Goal: Task Accomplishment & Management: Manage account settings

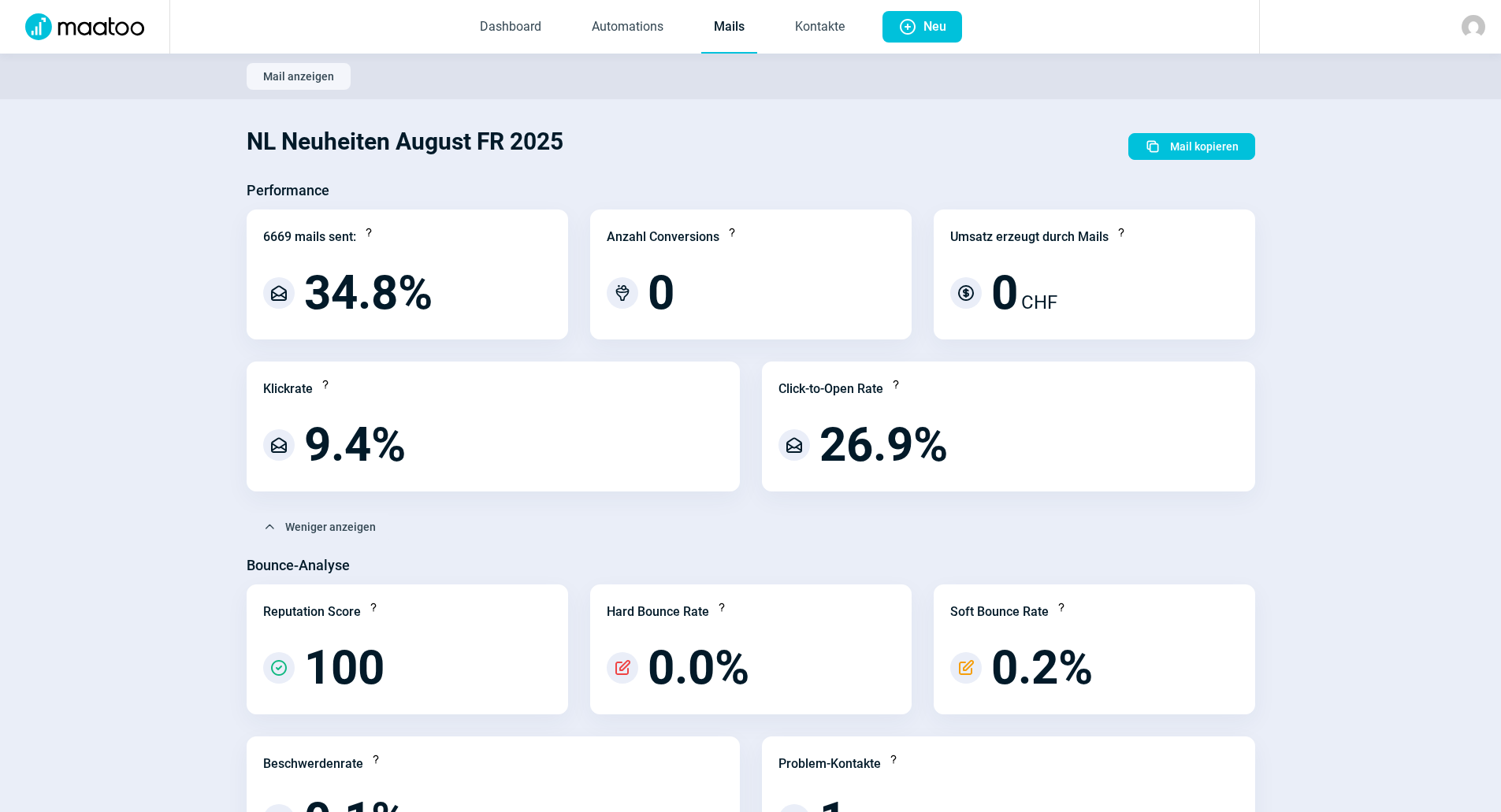
click at [708, 24] on link "Mails" at bounding box center [729, 28] width 56 height 52
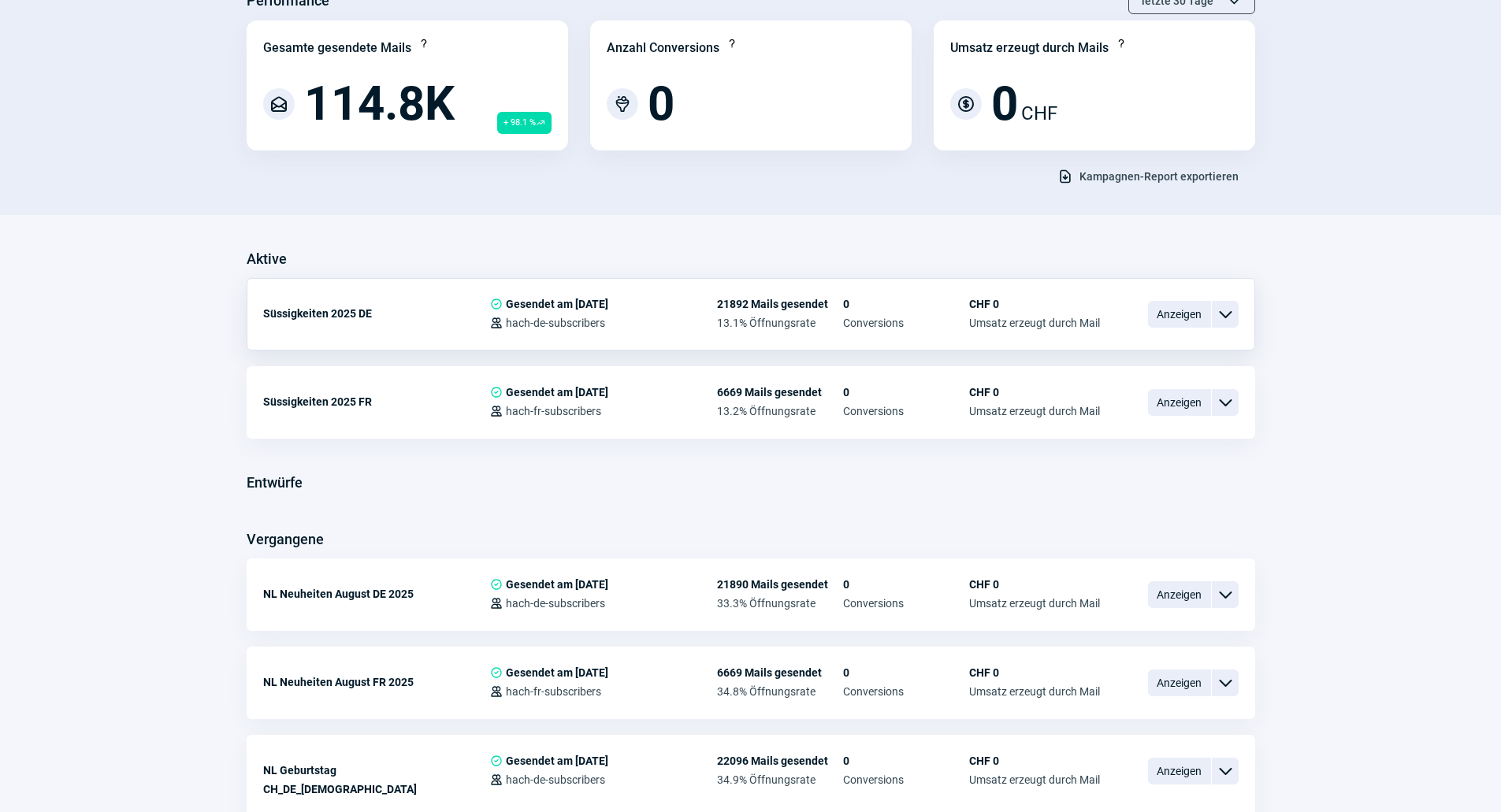
scroll to position [157, 0]
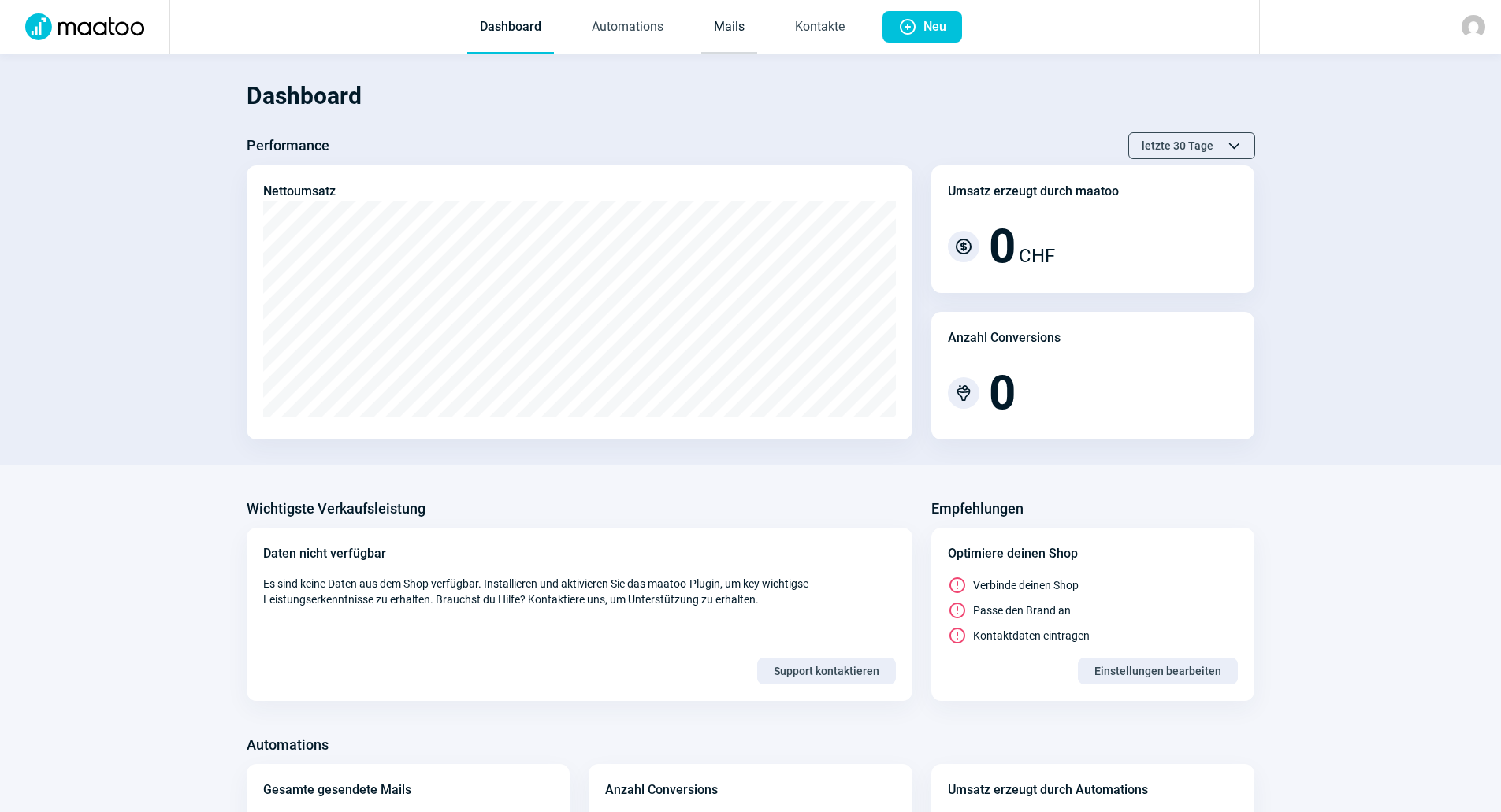
click at [734, 21] on link "Mails" at bounding box center [729, 28] width 56 height 52
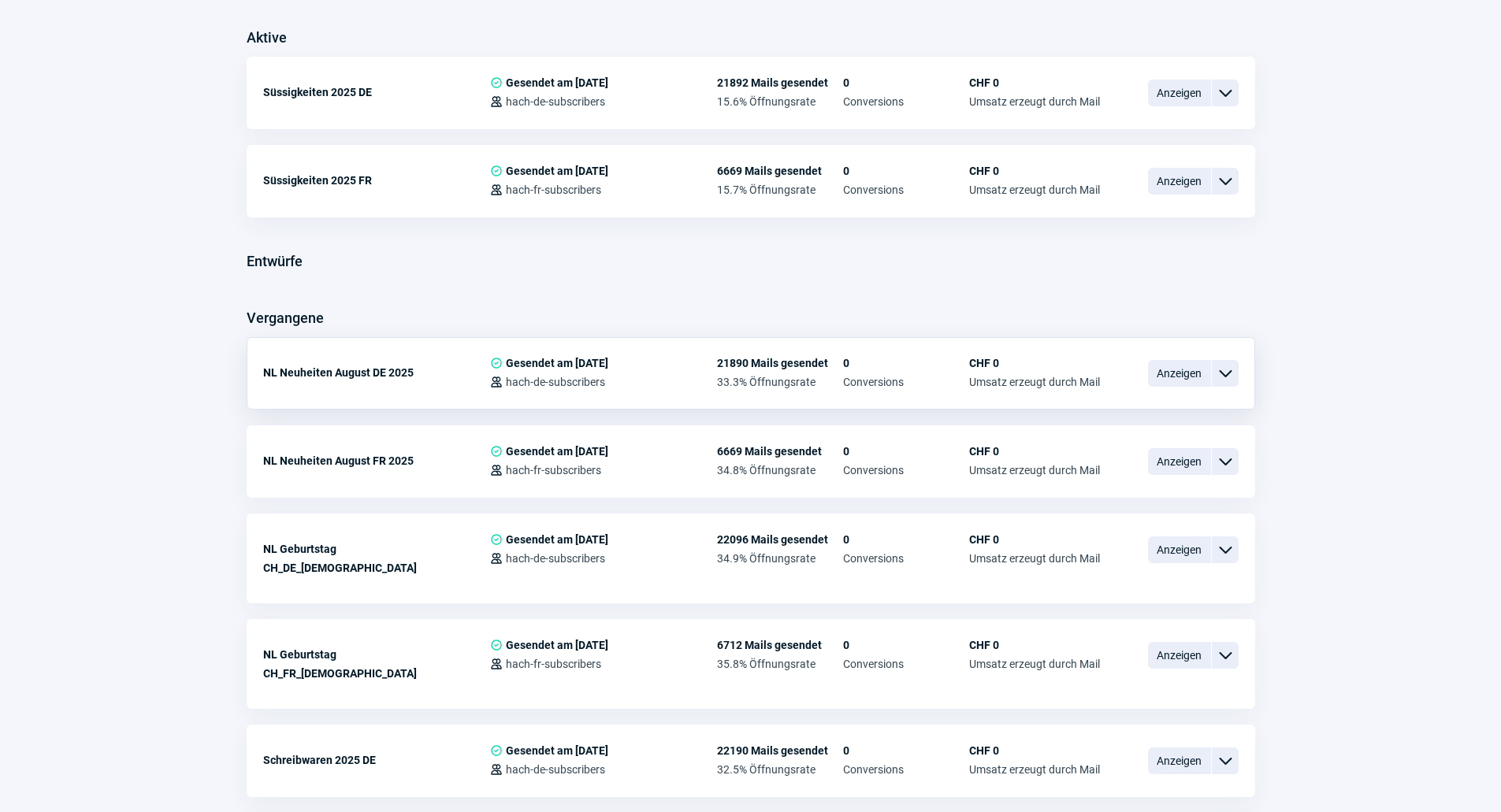
scroll to position [315, 0]
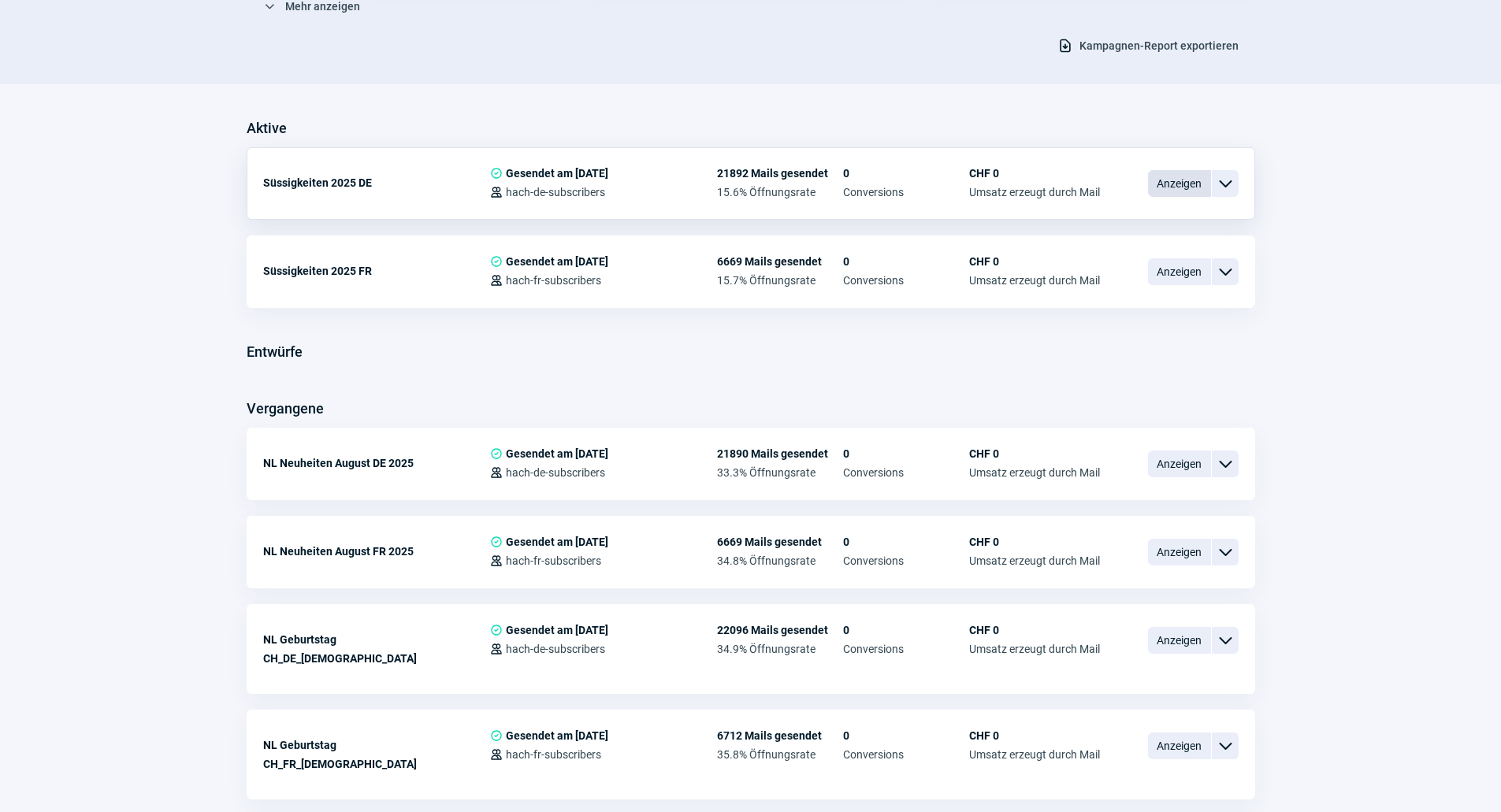
click at [1170, 185] on span "Anzeigen" at bounding box center [1179, 183] width 63 height 27
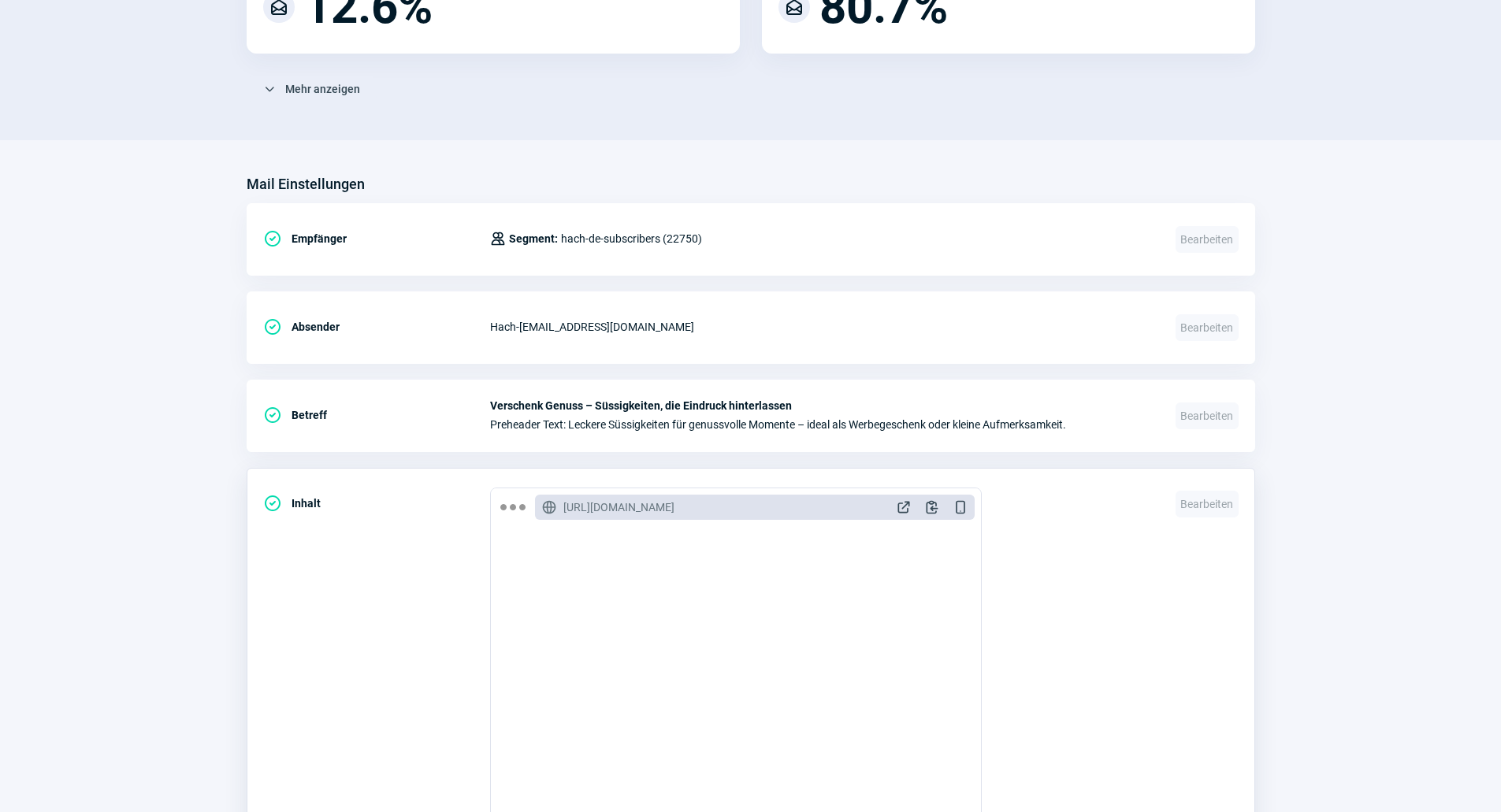
scroll to position [473, 0]
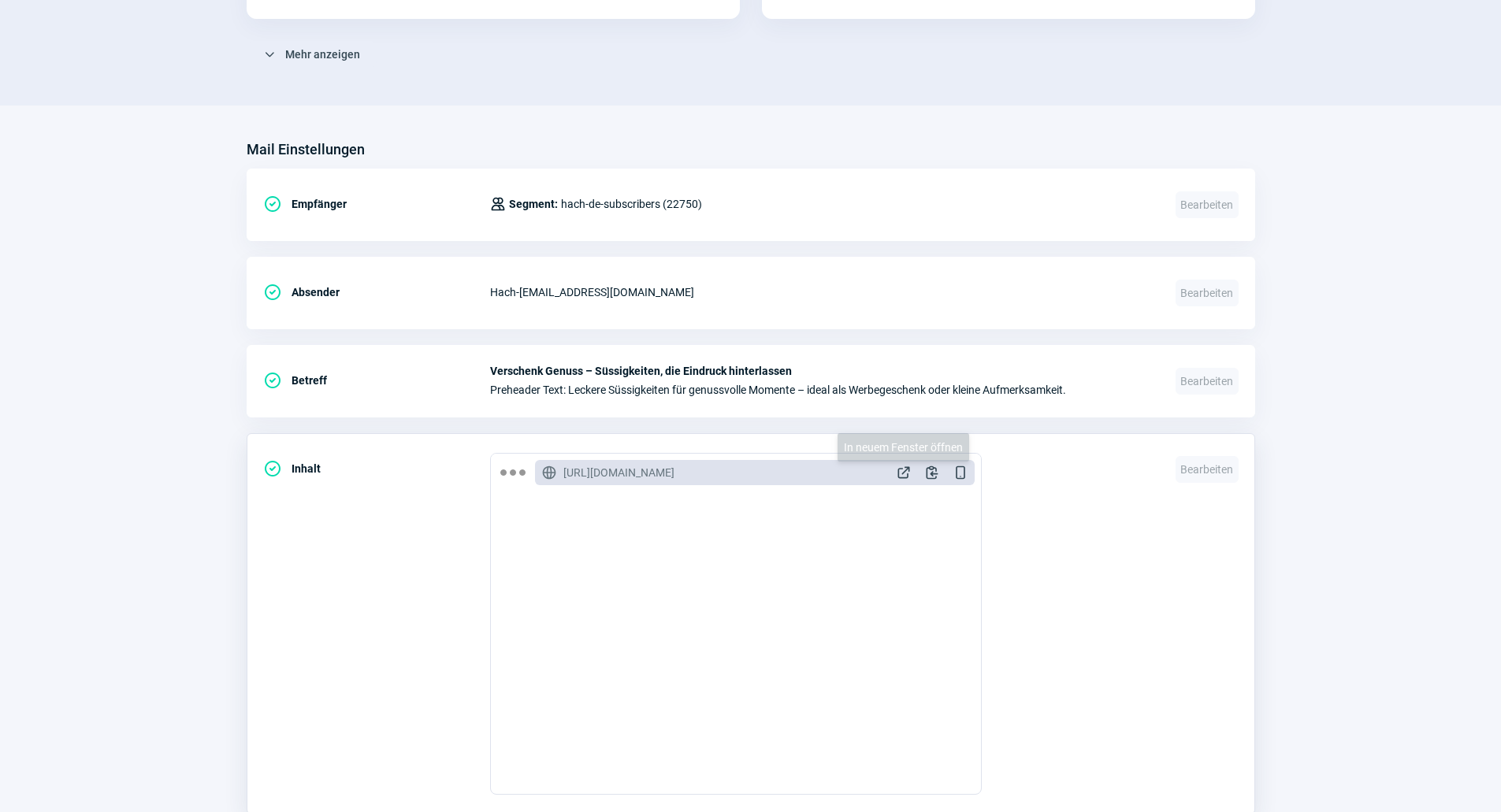
click at [900, 470] on span "ExternalLink icon" at bounding box center [904, 473] width 15 height 15
